Goal: Book appointment/travel/reservation

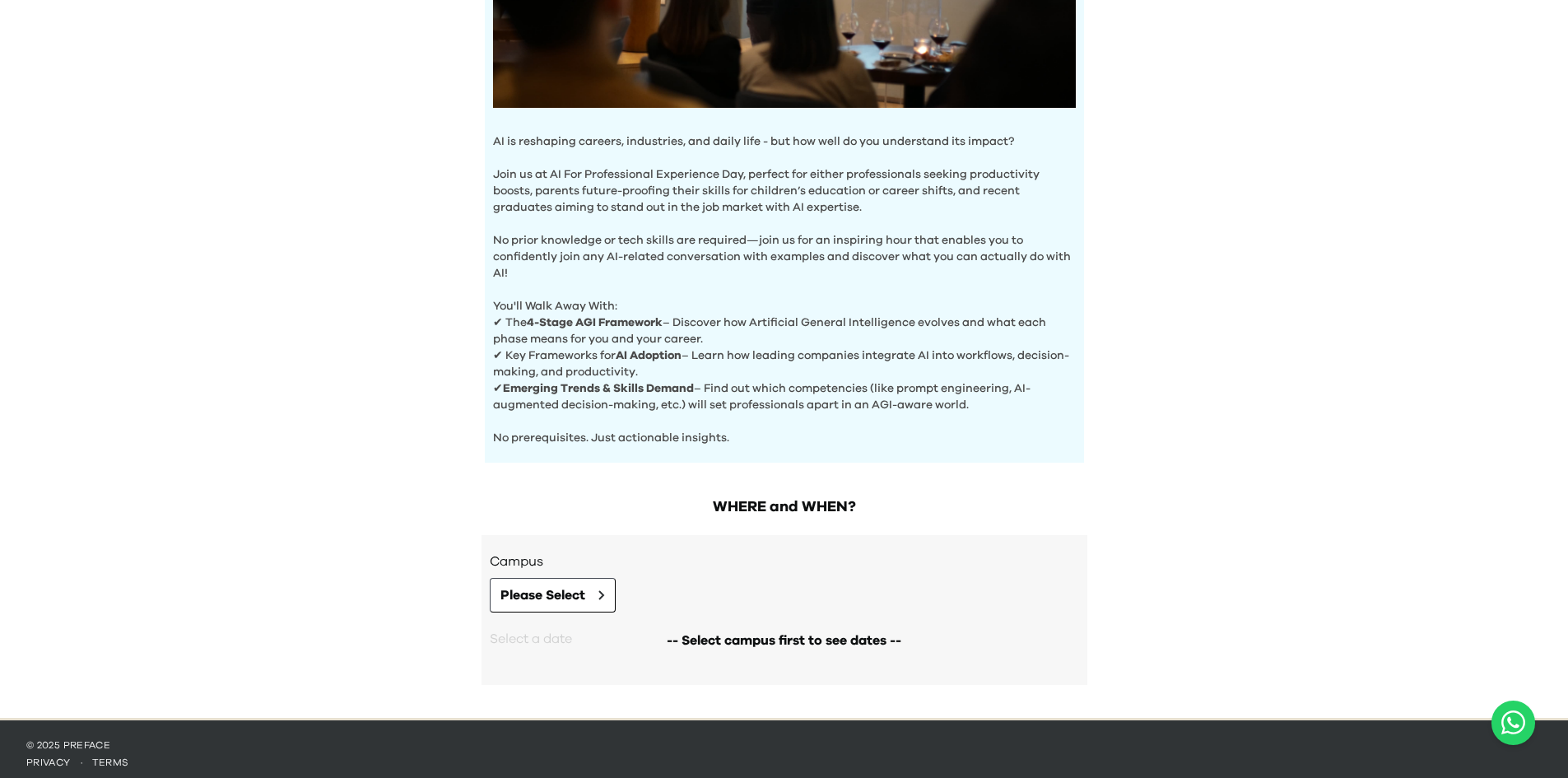
scroll to position [431, 0]
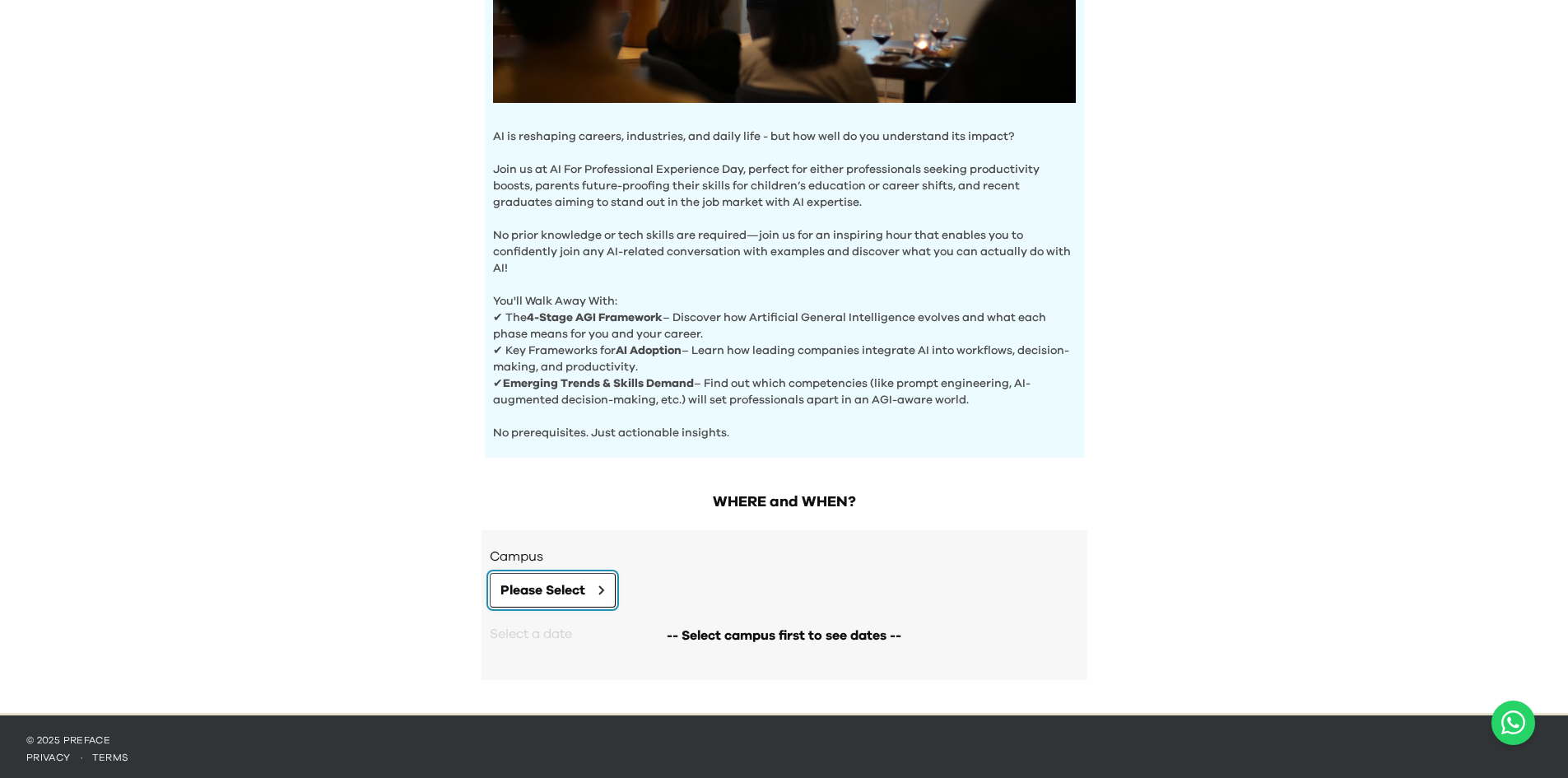
click at [580, 593] on span "Please Select" at bounding box center [543, 590] width 85 height 20
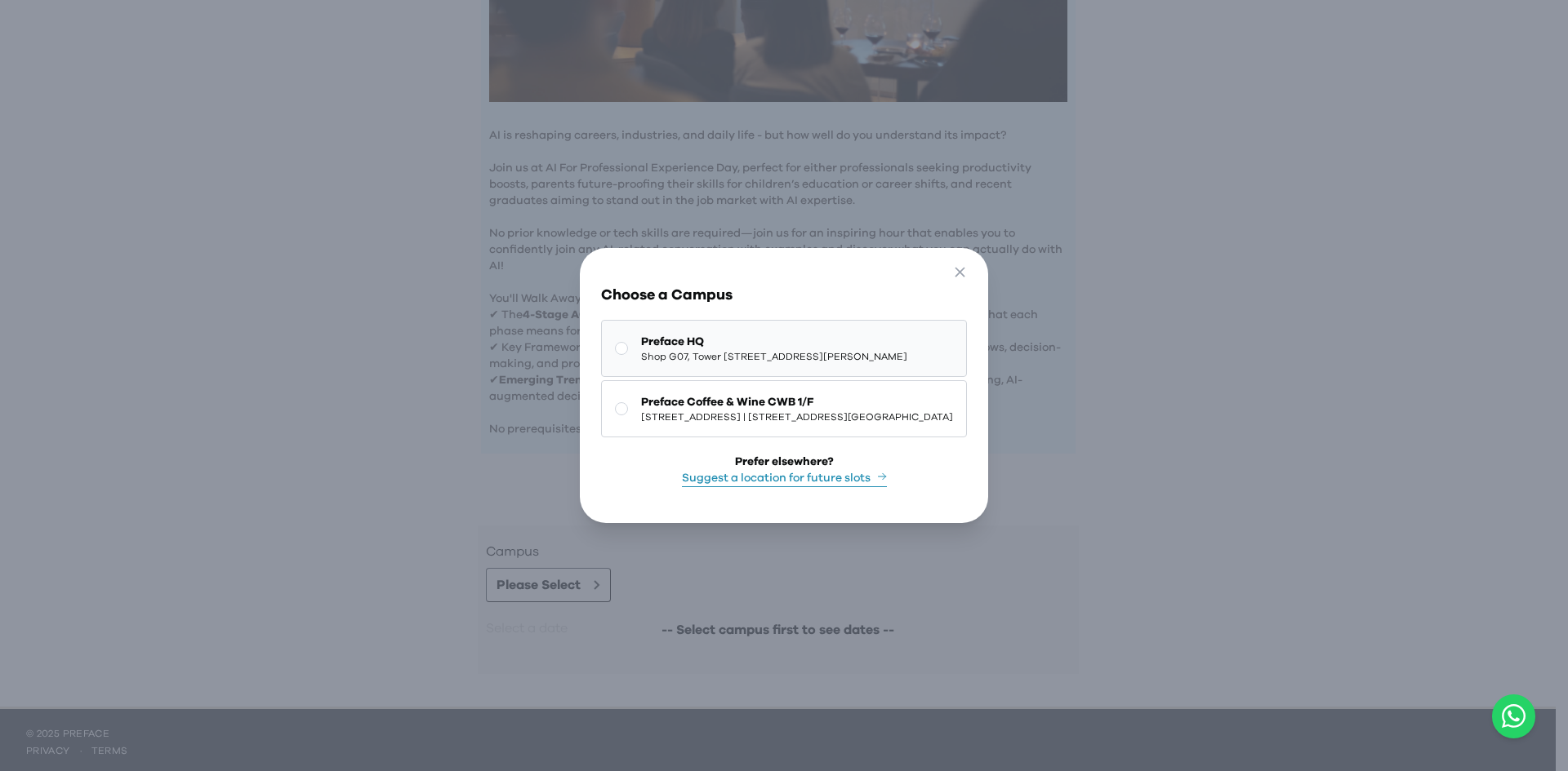
click at [615, 343] on rect at bounding box center [621, 349] width 13 height 13
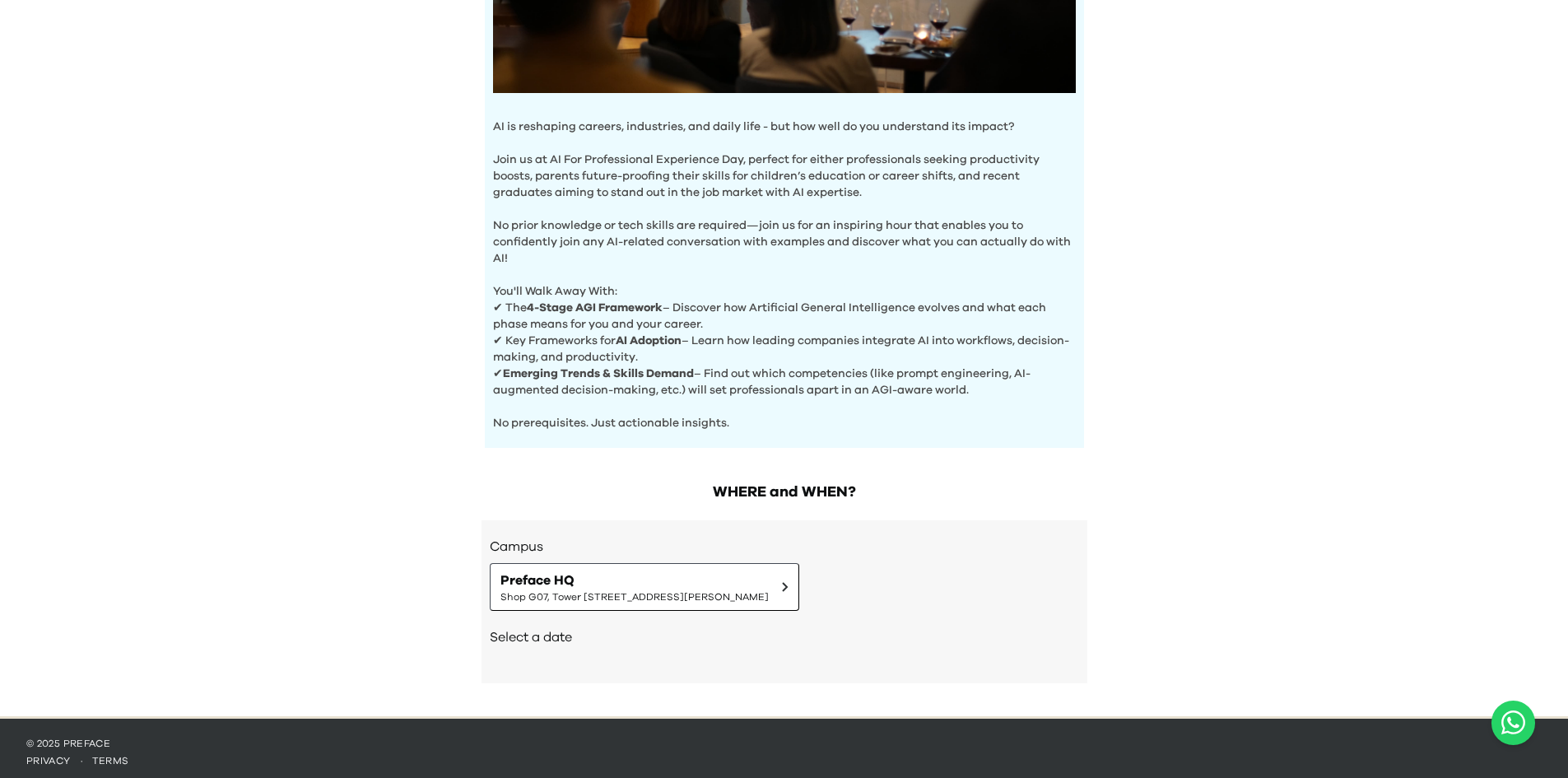
scroll to position [444, 0]
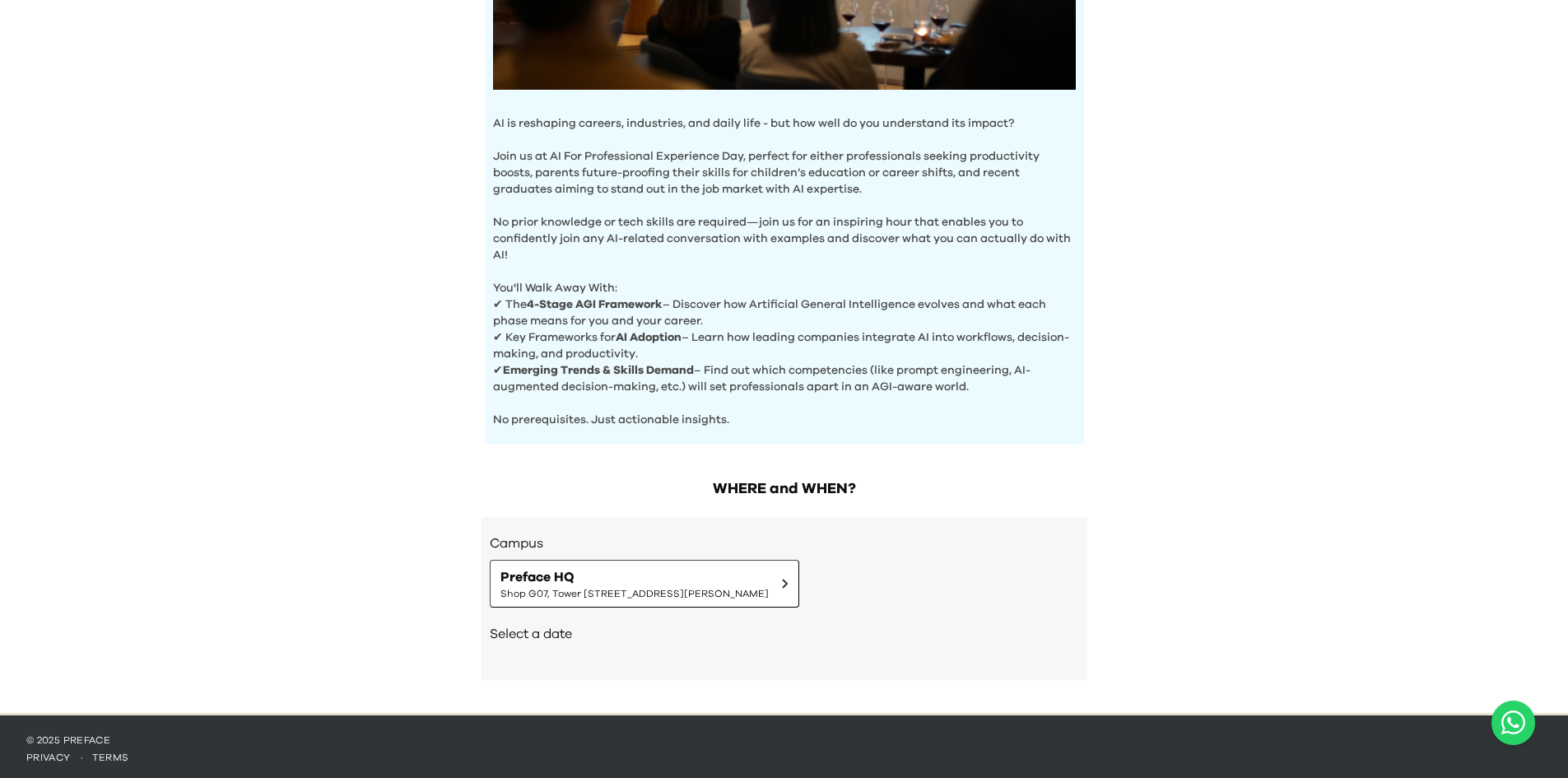
click at [541, 634] on h2 "Select a date" at bounding box center [784, 633] width 590 height 20
click at [723, 638] on h2 "Select a date" at bounding box center [784, 633] width 590 height 20
drag, startPoint x: 659, startPoint y: 644, endPoint x: 499, endPoint y: 638, distance: 160.1
click at [650, 645] on div "Select a date" at bounding box center [784, 636] width 590 height 56
click at [499, 636] on h2 "Select a date" at bounding box center [784, 633] width 590 height 20
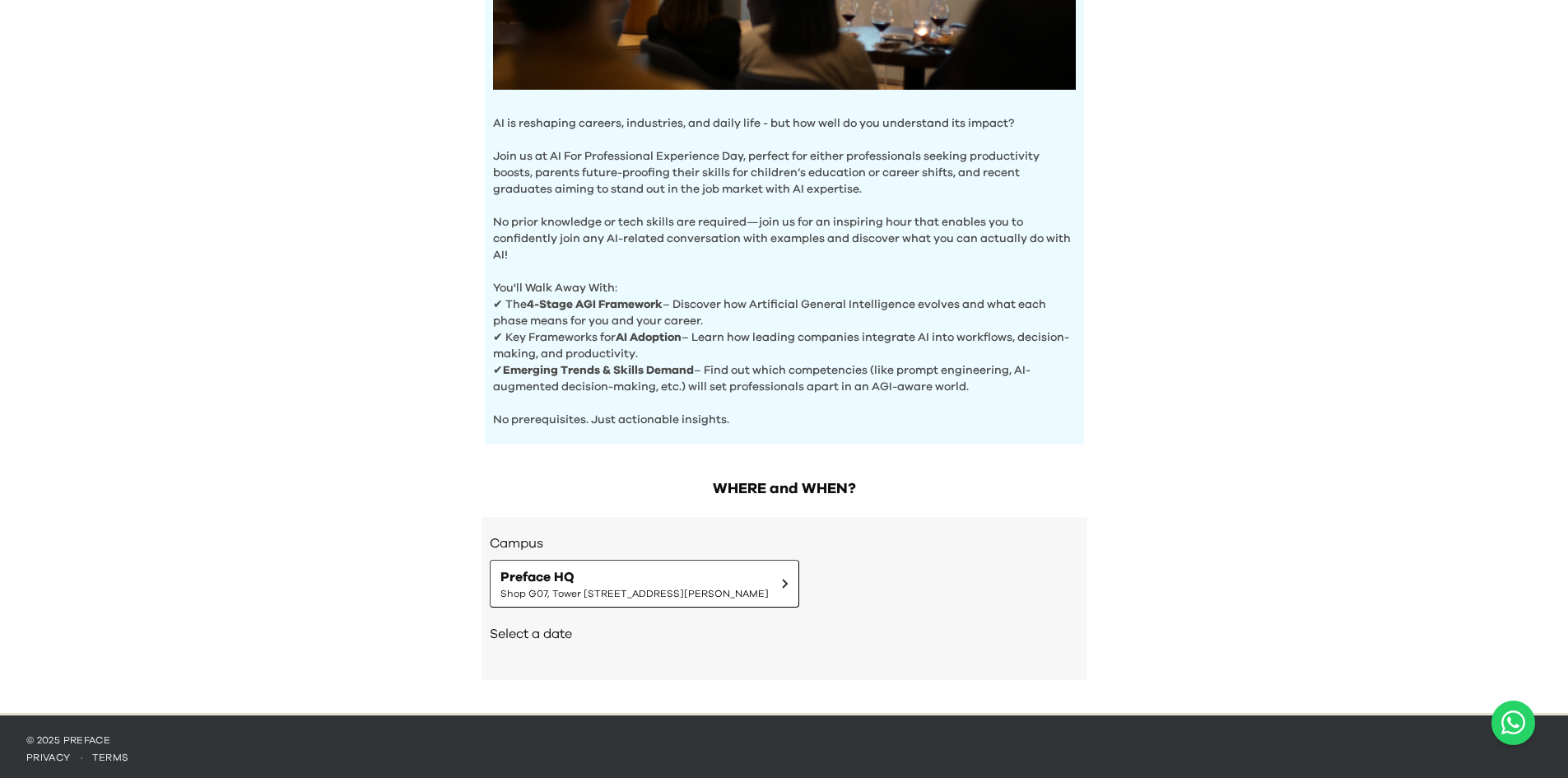
drag, startPoint x: 716, startPoint y: 645, endPoint x: 780, endPoint y: 621, distance: 68.4
click at [718, 645] on div "Select a date" at bounding box center [784, 636] width 590 height 56
click at [769, 570] on span "Preface HQ" at bounding box center [635, 576] width 269 height 20
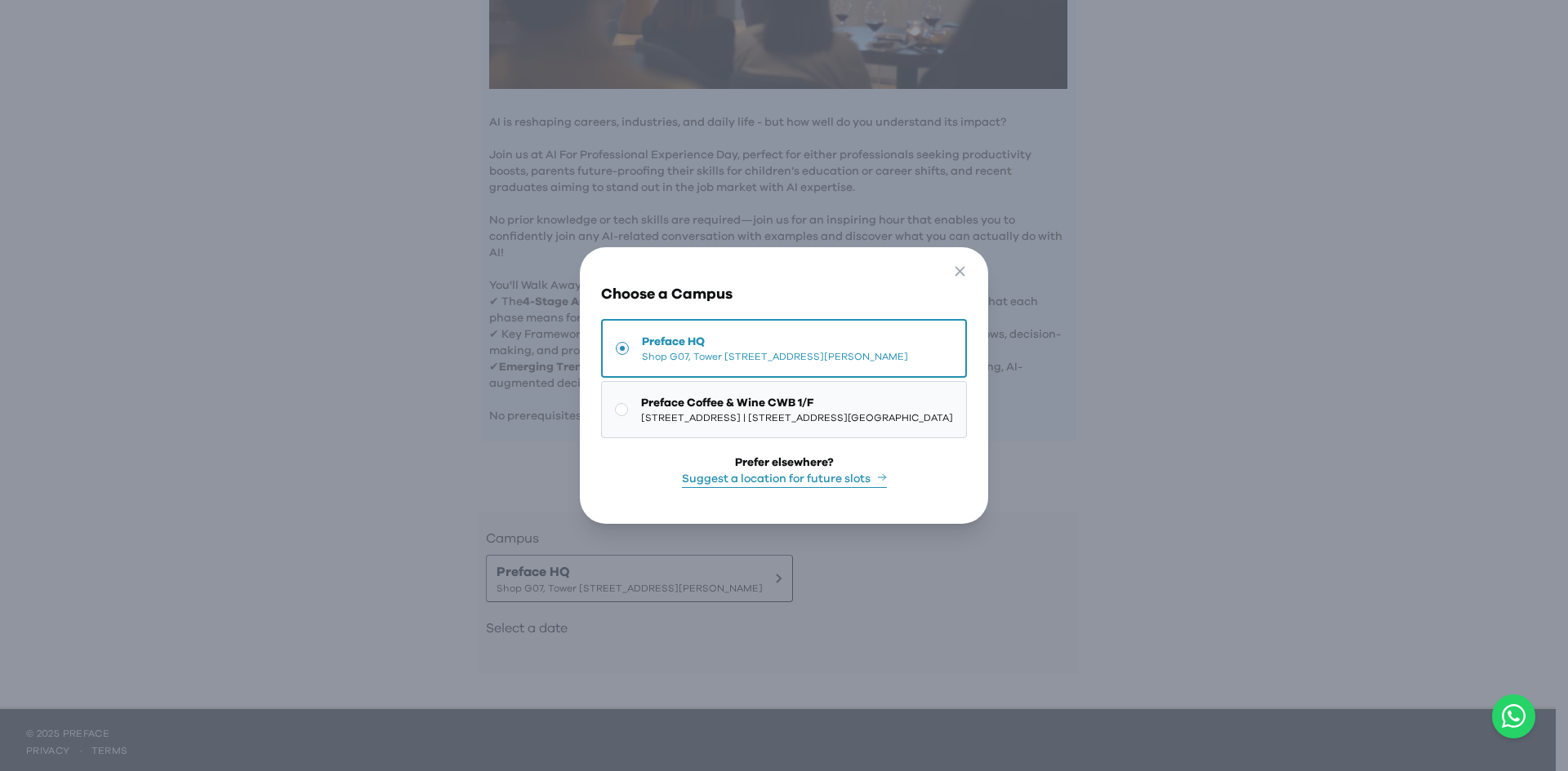
click at [666, 401] on span "Preface Coffee & Wine CWB 1/F" at bounding box center [797, 403] width 312 height 16
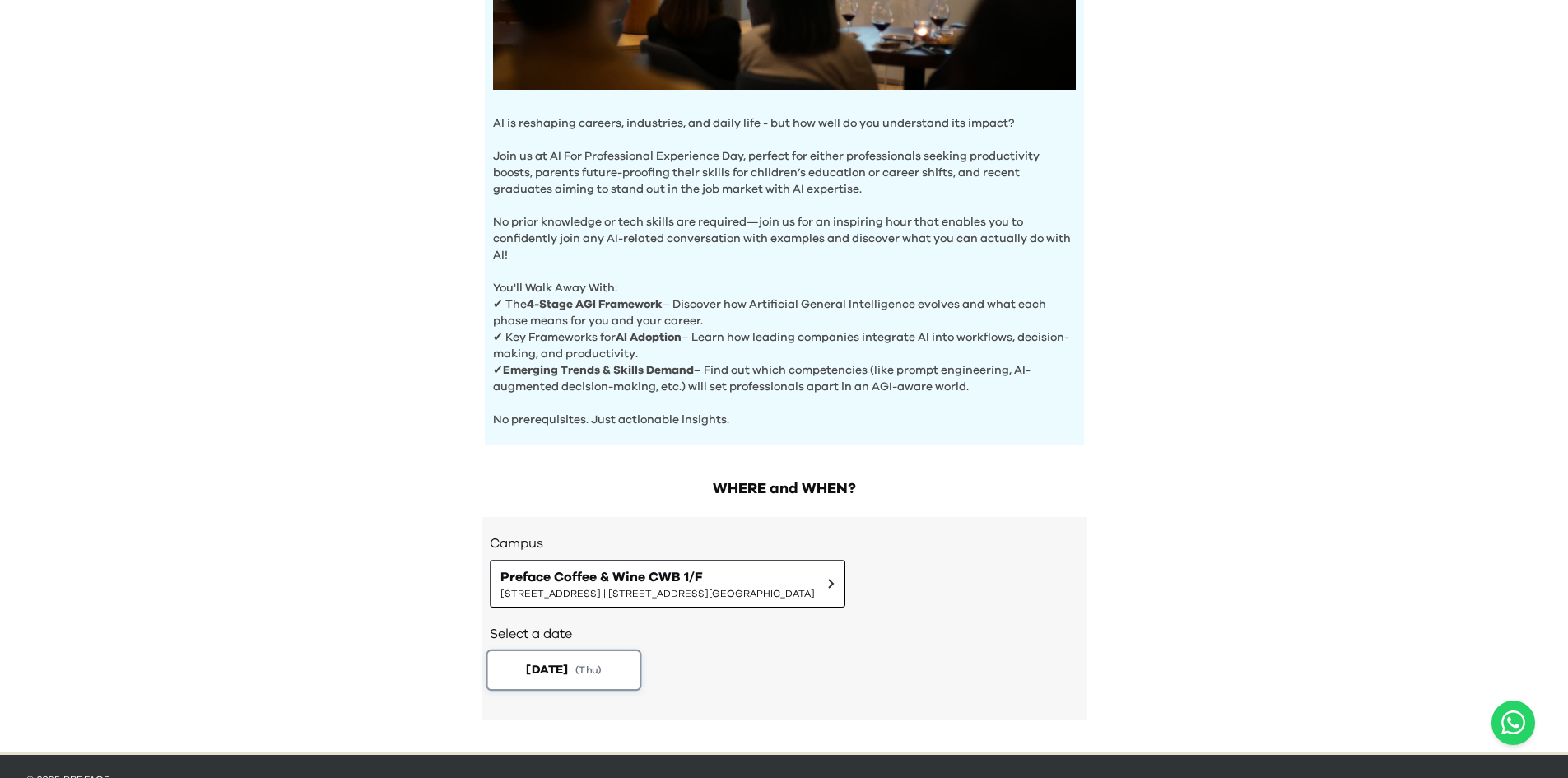
click at [546, 670] on span "[DATE]" at bounding box center [546, 670] width 42 height 17
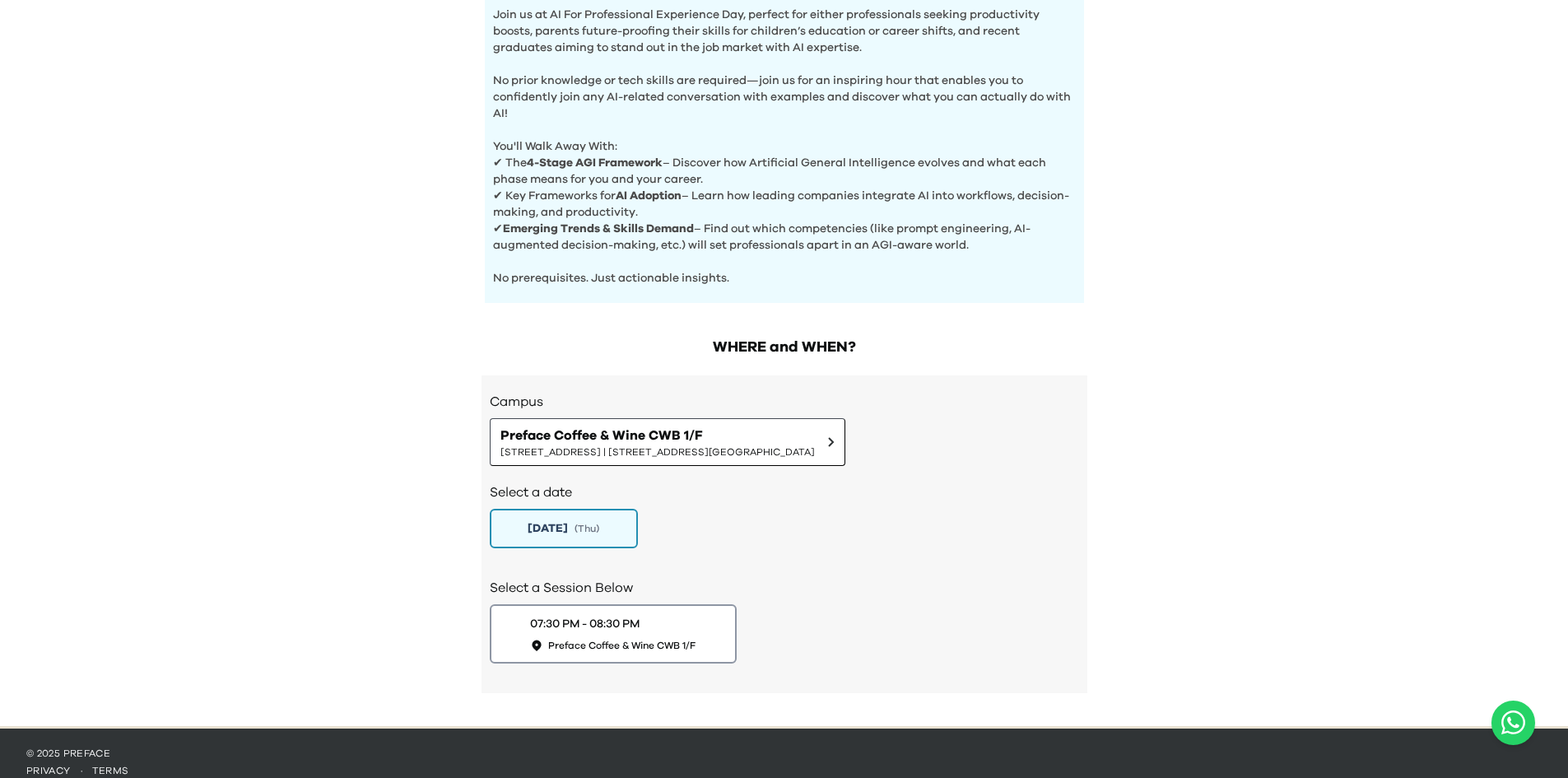
scroll to position [599, 0]
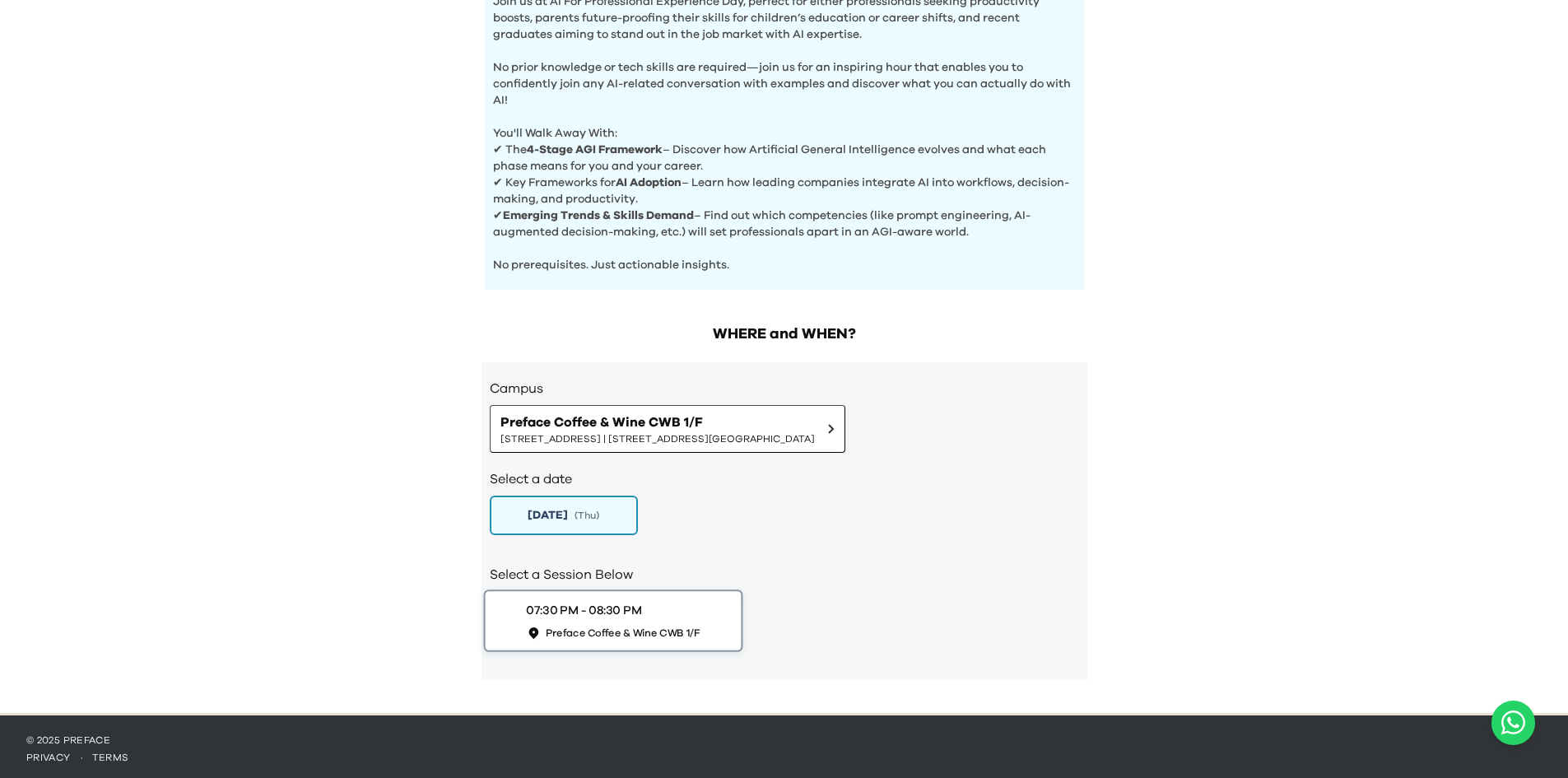
click at [656, 626] on span "Preface Coffee & Wine CWB 1/F" at bounding box center [622, 633] width 155 height 14
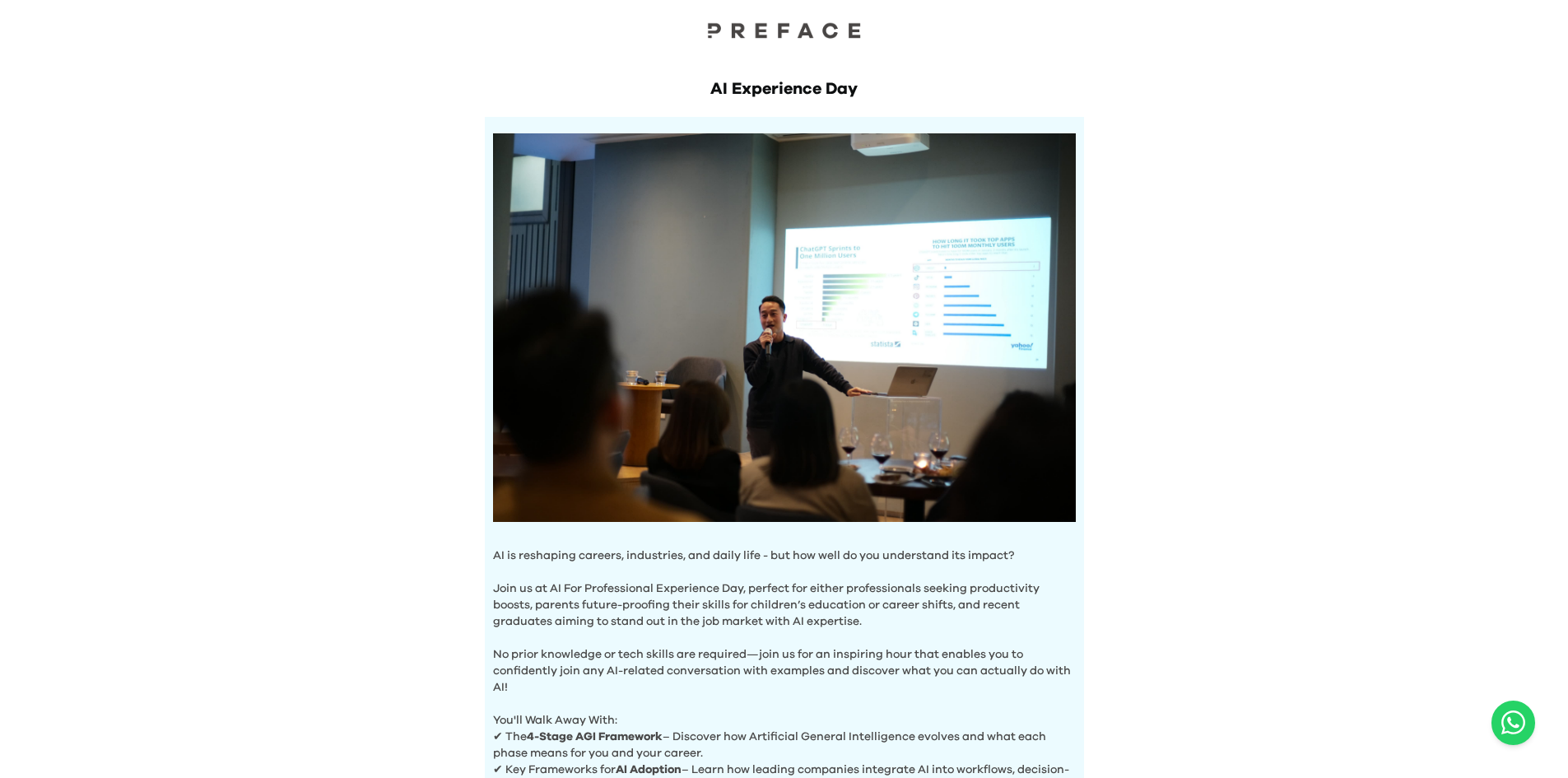
scroll to position [0, 0]
